Goal: Information Seeking & Learning: Learn about a topic

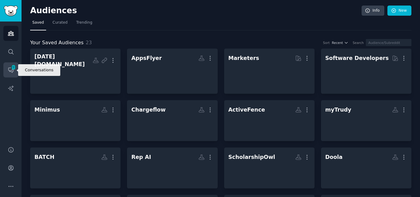
click at [13, 68] on span "211" at bounding box center [14, 67] width 6 height 4
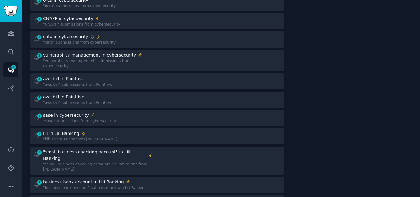
scroll to position [96, 0]
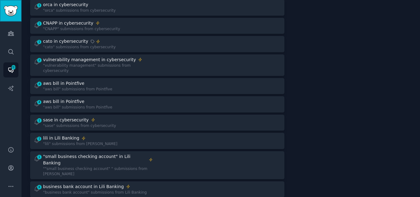
click at [17, 9] on img "Sidebar" at bounding box center [11, 11] width 14 height 11
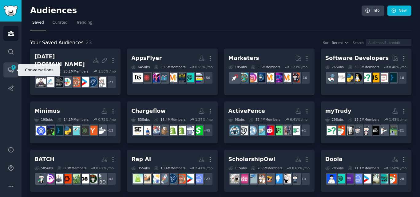
click at [10, 66] on link "Conversations 211" at bounding box center [10, 69] width 15 height 15
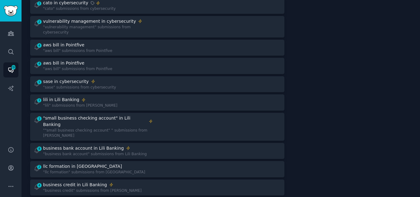
scroll to position [159, 0]
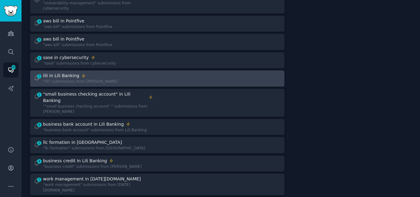
click at [88, 73] on div "lili in Lili Banking" at bounding box center [80, 76] width 74 height 6
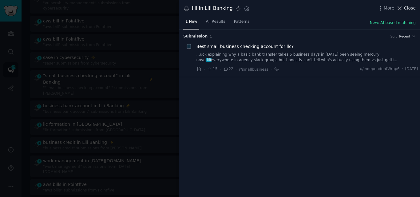
click at [403, 8] on icon at bounding box center [399, 8] width 6 height 6
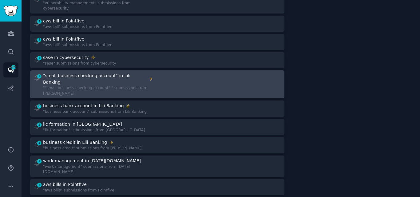
click at [83, 85] on div """small business checking account" " submissions from [PERSON_NAME]" at bounding box center [98, 90] width 110 height 11
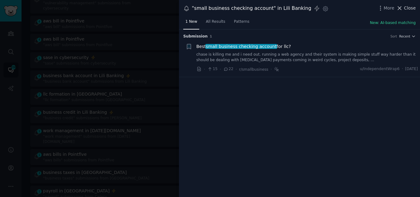
click at [401, 6] on icon at bounding box center [399, 8] width 6 height 6
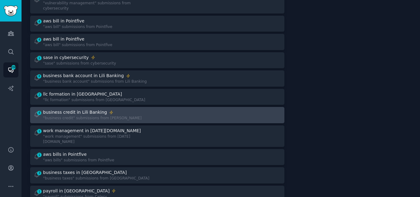
click at [91, 116] on div ""business credit" submissions from [PERSON_NAME]" at bounding box center [92, 119] width 99 height 6
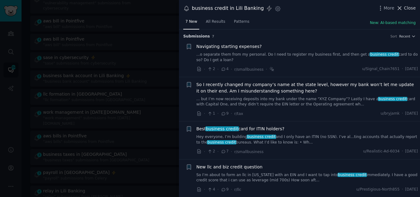
click at [403, 9] on icon at bounding box center [399, 8] width 6 height 6
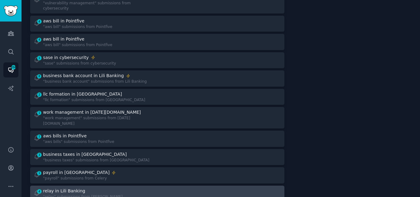
click at [88, 186] on link "4 relay in Lili Banking "relay" submissions from [PERSON_NAME]" at bounding box center [157, 194] width 254 height 16
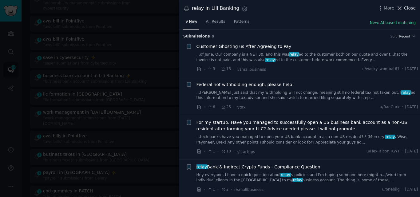
click at [406, 8] on span "Close" at bounding box center [410, 8] width 12 height 6
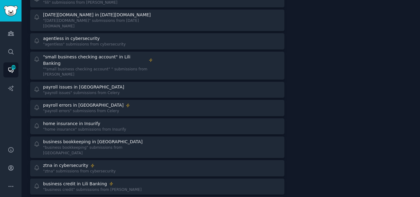
scroll to position [743, 0]
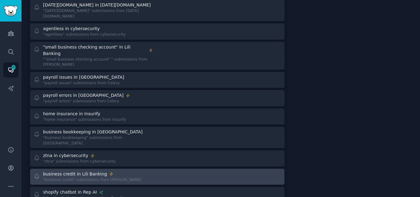
click at [87, 171] on div "business credit in Lili Banking" at bounding box center [75, 174] width 64 height 6
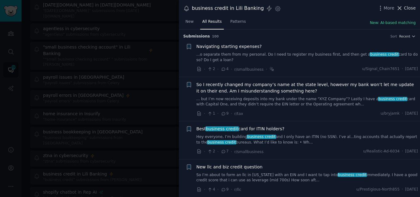
click at [403, 9] on icon at bounding box center [399, 8] width 6 height 6
